Goal: Task Accomplishment & Management: Use online tool/utility

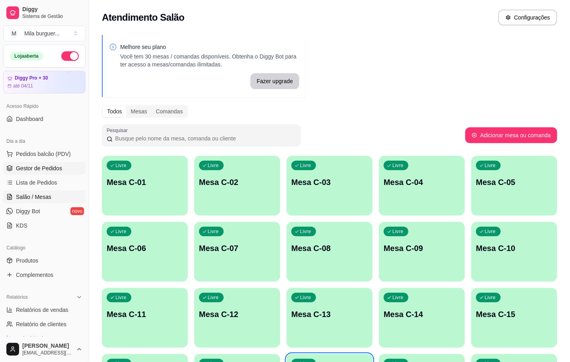
click at [36, 170] on span "Gestor de Pedidos" at bounding box center [39, 168] width 46 height 8
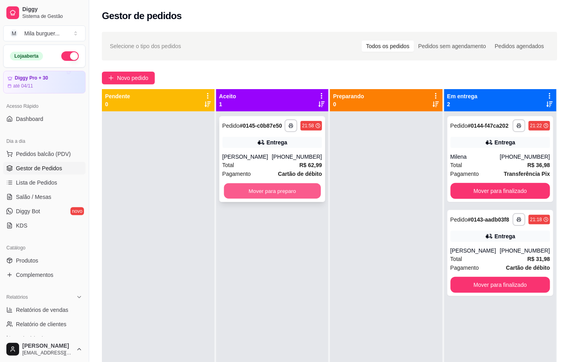
click at [259, 187] on button "Mover para preparo" at bounding box center [272, 192] width 97 height 16
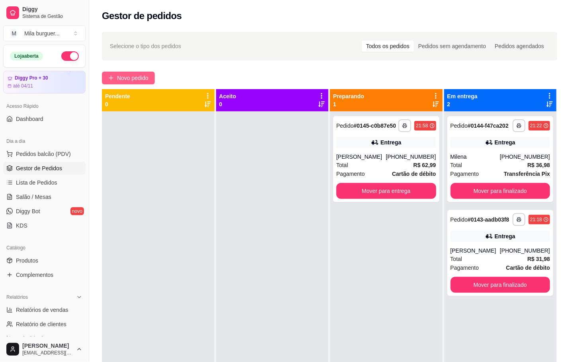
click at [131, 81] on span "Novo pedido" at bounding box center [132, 78] width 31 height 9
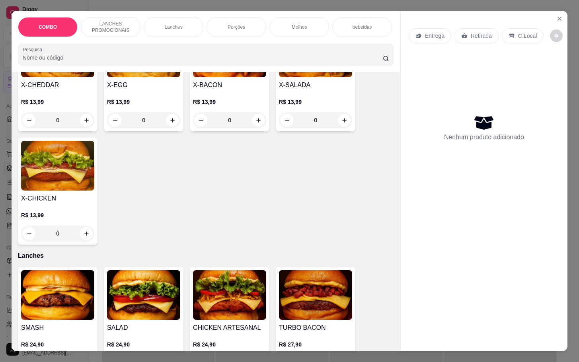
scroll to position [239, 0]
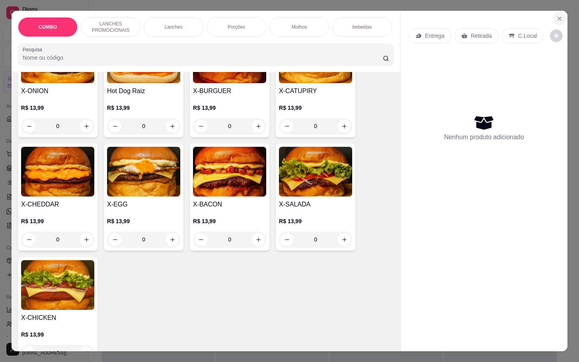
click at [557, 16] on icon "Close" at bounding box center [560, 19] width 6 height 6
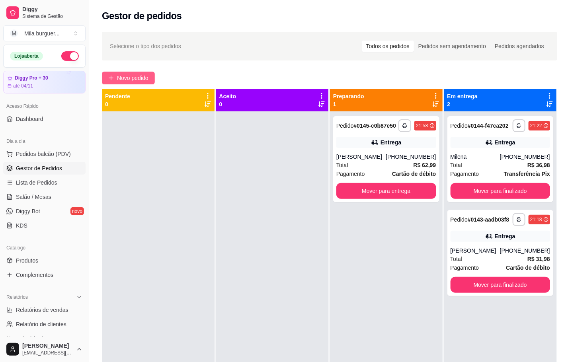
click at [143, 79] on span "Novo pedido" at bounding box center [132, 78] width 31 height 9
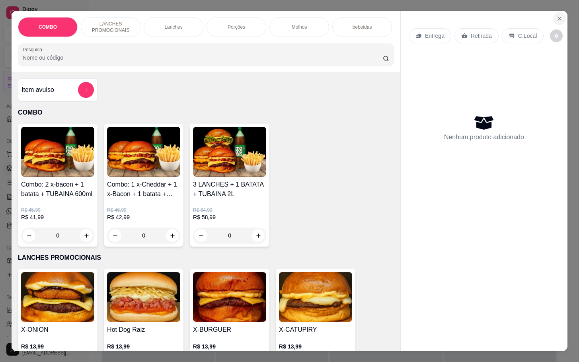
click at [553, 12] on button "Close" at bounding box center [559, 18] width 13 height 13
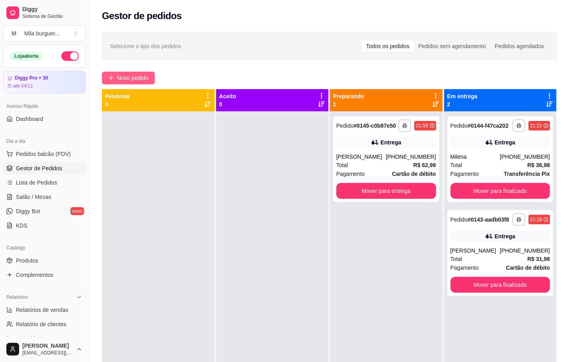
click at [119, 80] on span "Novo pedido" at bounding box center [132, 78] width 31 height 9
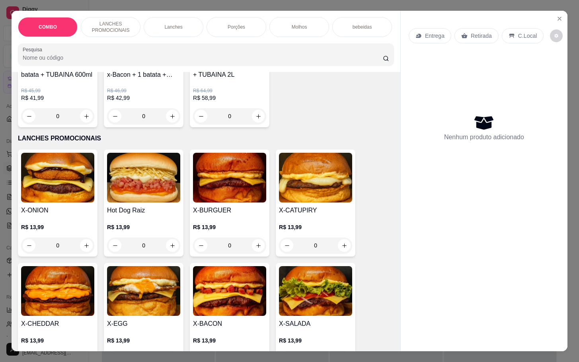
scroll to position [179, 0]
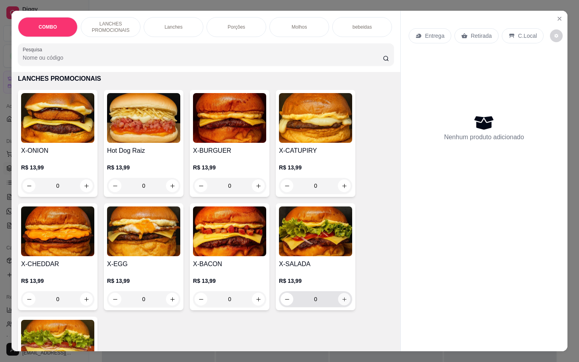
click at [340, 300] on button "increase-product-quantity" at bounding box center [344, 299] width 12 height 12
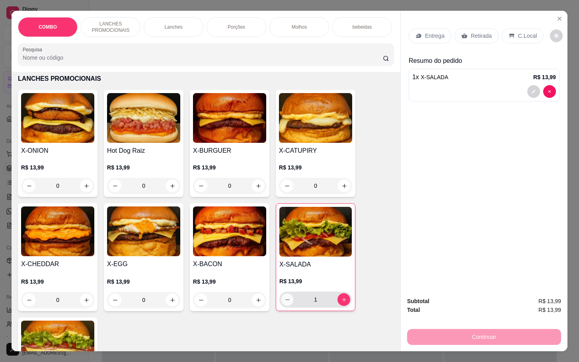
click at [285, 303] on icon "decrease-product-quantity" at bounding box center [288, 300] width 6 height 6
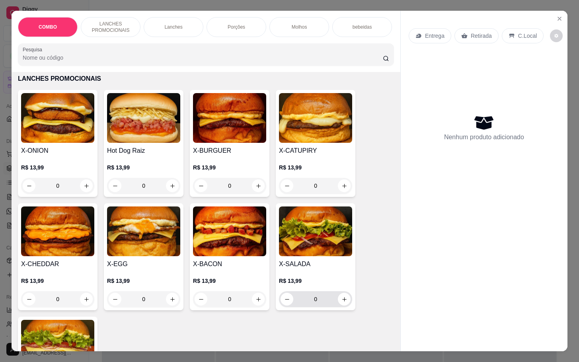
click at [337, 307] on div "0" at bounding box center [316, 299] width 70 height 16
click at [342, 303] on icon "increase-product-quantity" at bounding box center [345, 300] width 6 height 6
type input "1"
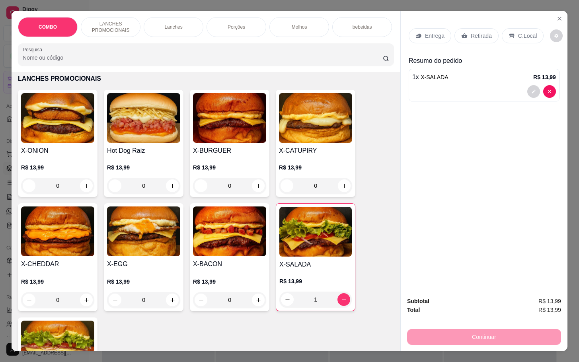
click at [475, 32] on p "Retirada" at bounding box center [481, 36] width 21 height 8
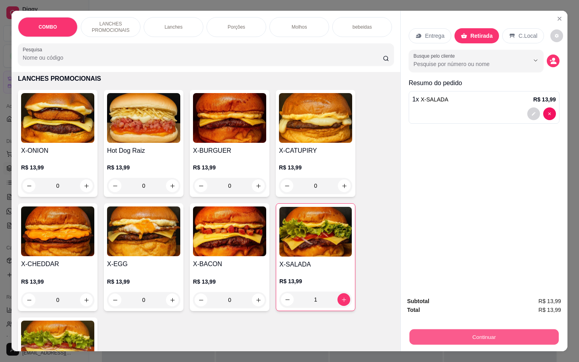
click at [477, 330] on button "Continuar" at bounding box center [484, 337] width 149 height 16
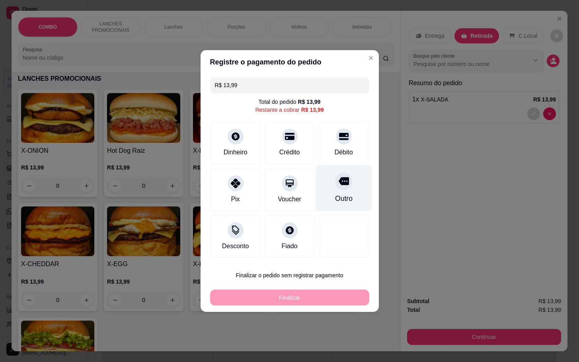
click at [335, 171] on div "Outro" at bounding box center [344, 188] width 56 height 47
type input "R$ 0,00"
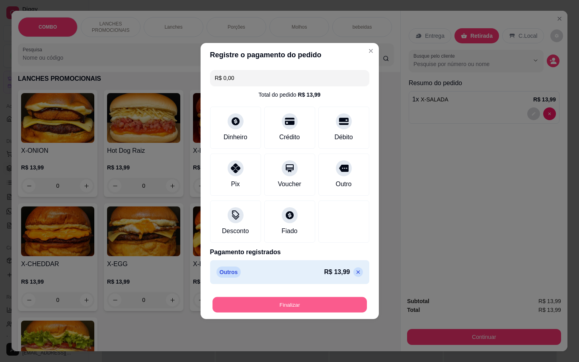
click at [312, 304] on button "Finalizar" at bounding box center [290, 305] width 155 height 16
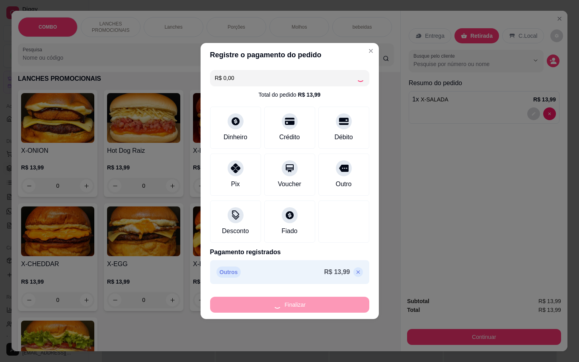
type input "0"
type input "-R$ 13,99"
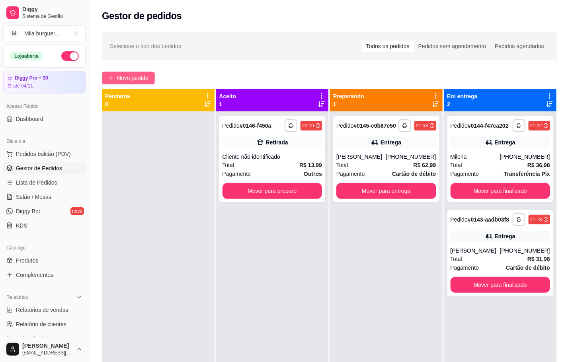
click at [140, 78] on span "Novo pedido" at bounding box center [132, 78] width 31 height 9
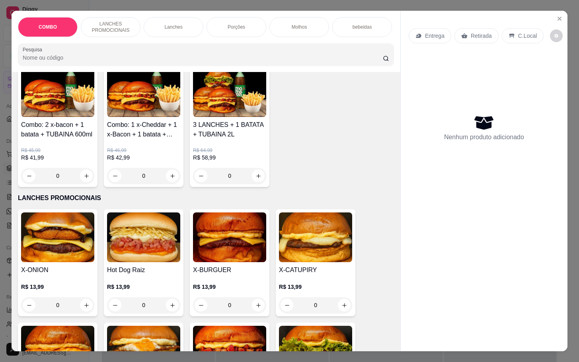
scroll to position [179, 0]
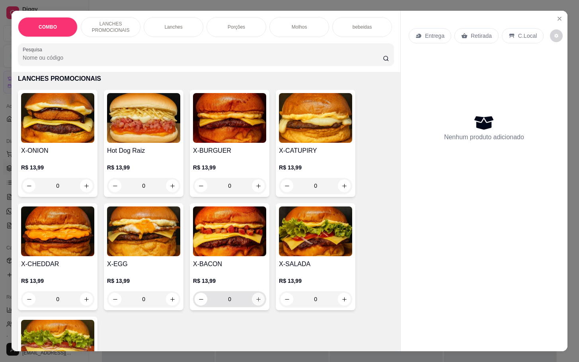
click at [256, 303] on icon "increase-product-quantity" at bounding box center [259, 300] width 6 height 6
type input "1"
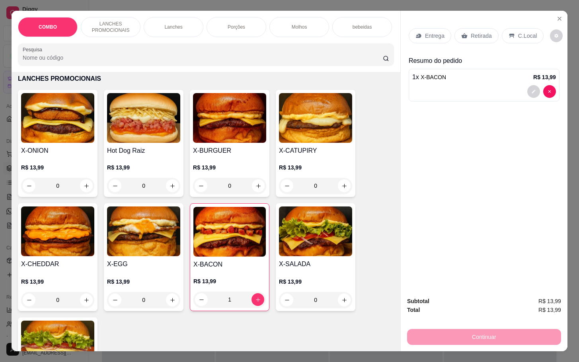
click at [165, 192] on div "0" at bounding box center [143, 186] width 73 height 16
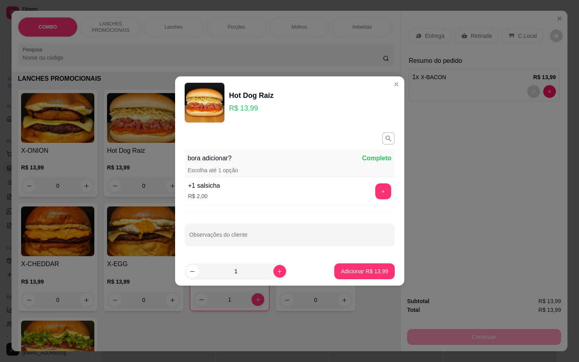
click at [361, 263] on footer "1 Adicionar R$ 13,99" at bounding box center [289, 271] width 229 height 29
click at [360, 271] on p "Adicionar R$ 13,99" at bounding box center [364, 272] width 47 height 8
type input "1"
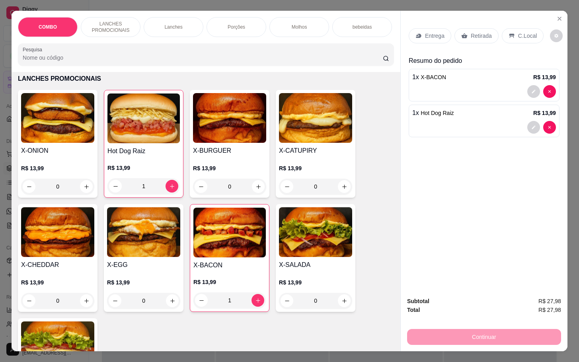
click at [471, 32] on p "Retirada" at bounding box center [481, 36] width 21 height 8
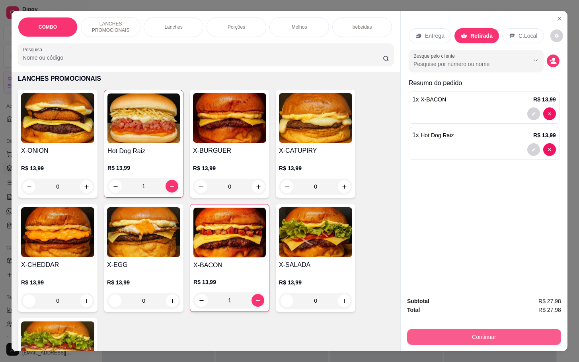
click at [459, 335] on button "Continuar" at bounding box center [484, 337] width 154 height 16
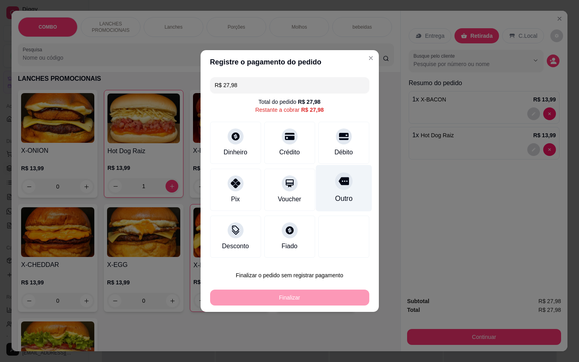
click at [343, 192] on div "Outro" at bounding box center [344, 188] width 56 height 47
type input "R$ 0,00"
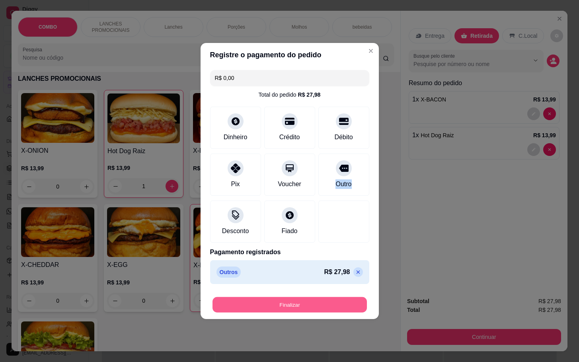
click at [331, 303] on button "Finalizar" at bounding box center [290, 305] width 155 height 16
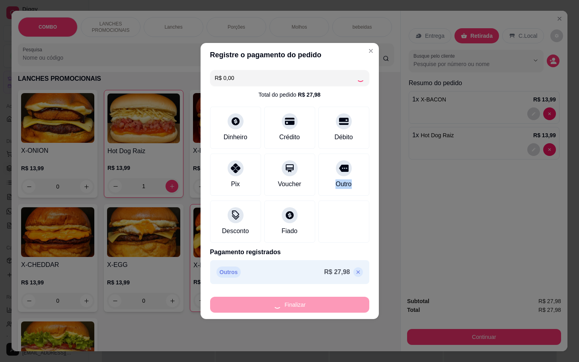
type input "0"
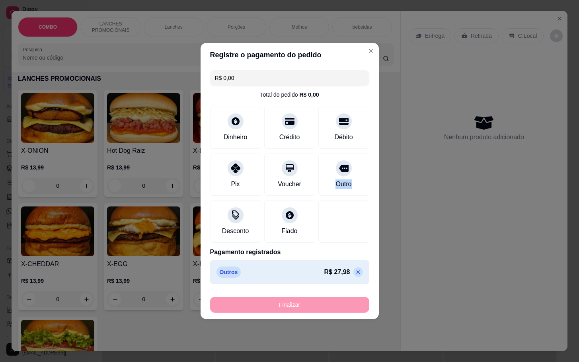
type input "-R$ 27,98"
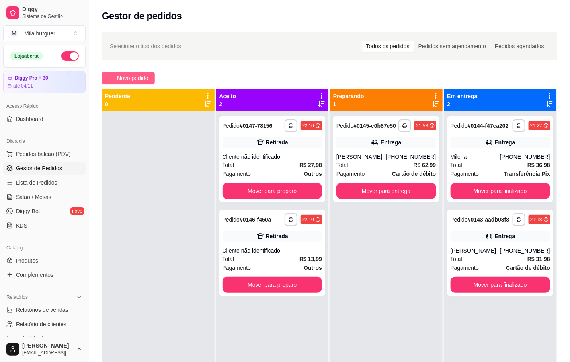
click at [137, 79] on span "Novo pedido" at bounding box center [132, 78] width 31 height 9
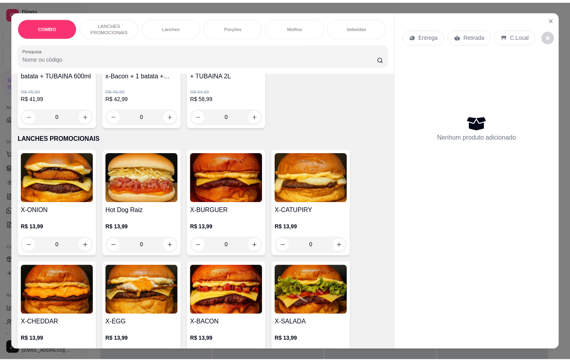
scroll to position [179, 0]
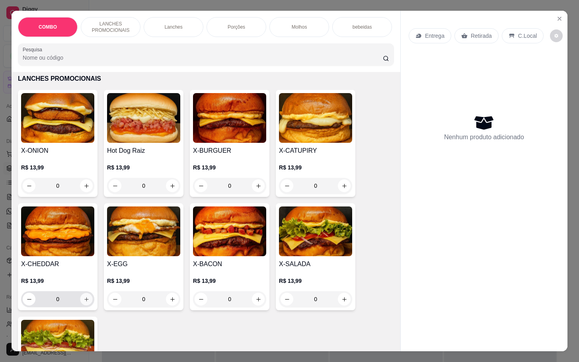
click at [80, 306] on button "increase-product-quantity" at bounding box center [86, 299] width 12 height 12
type input "1"
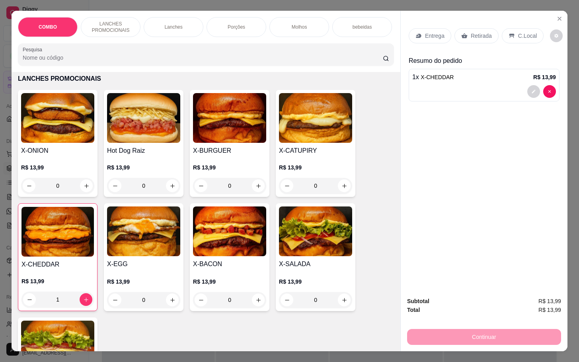
click at [170, 193] on div "0" at bounding box center [143, 186] width 73 height 16
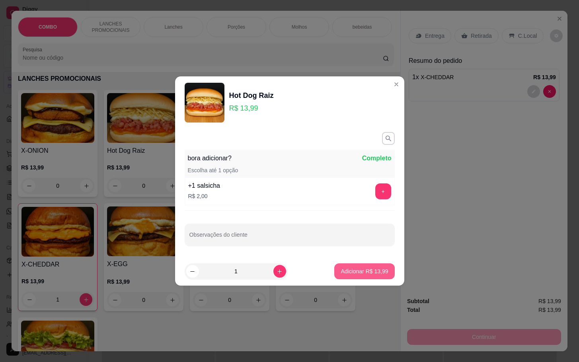
click at [375, 268] on p "Adicionar R$ 13,99" at bounding box center [364, 272] width 47 height 8
type input "1"
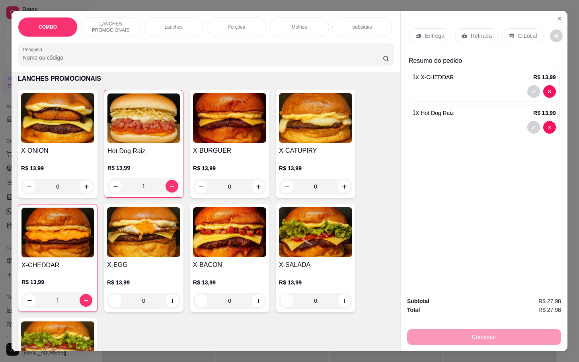
click at [475, 34] on p "Retirada" at bounding box center [481, 36] width 21 height 8
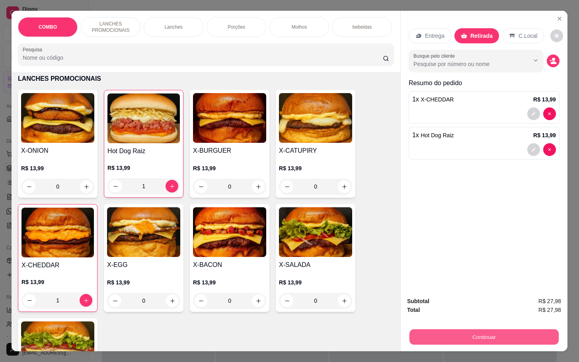
click at [477, 331] on button "Continuar" at bounding box center [484, 337] width 149 height 16
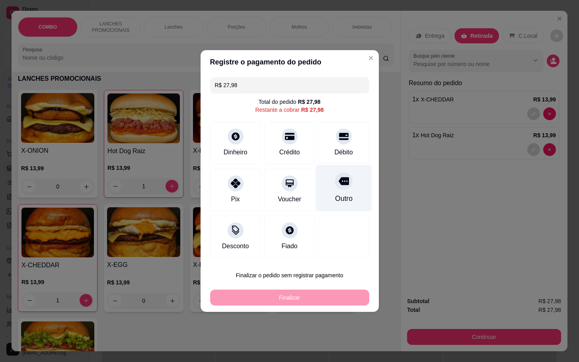
click at [342, 184] on div at bounding box center [344, 181] width 18 height 18
type input "R$ 0,00"
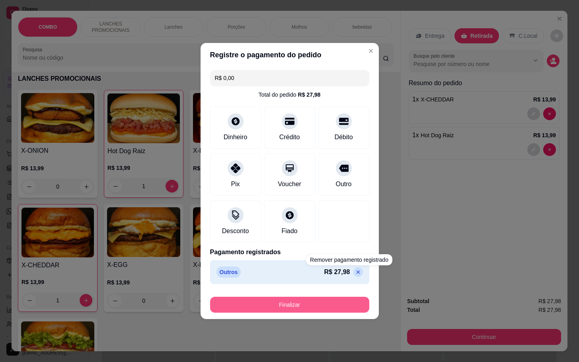
click at [328, 309] on button "Finalizar" at bounding box center [289, 305] width 159 height 16
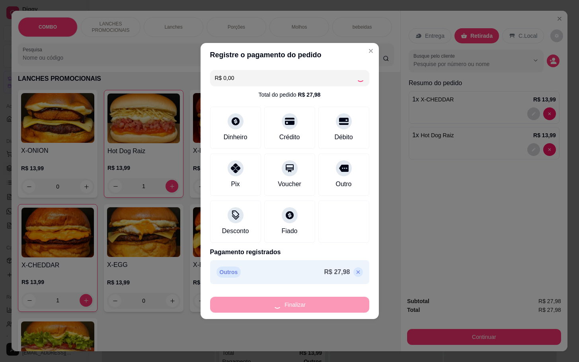
type input "0"
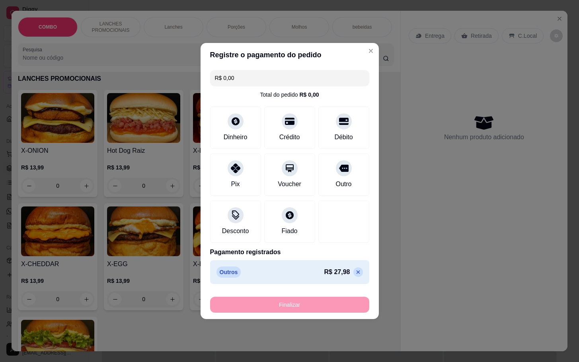
type input "-R$ 27,98"
